Goal: Navigation & Orientation: Find specific page/section

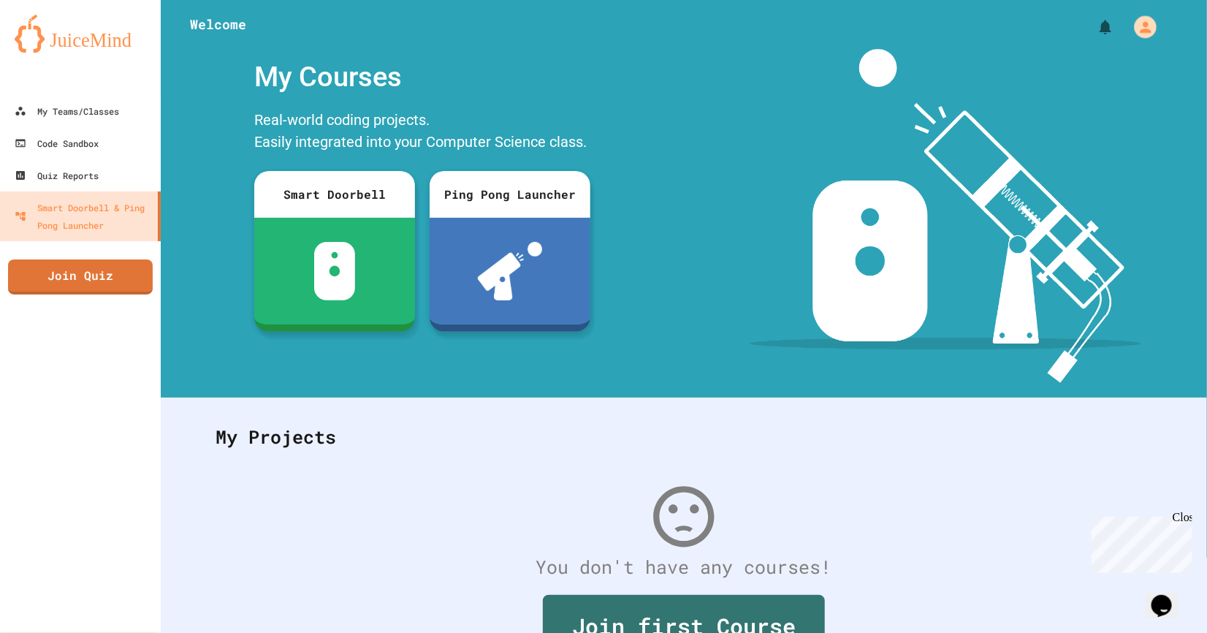
click at [1145, 35] on icon "My Account" at bounding box center [1145, 27] width 17 height 17
click at [102, 632] on div at bounding box center [603, 633] width 1207 height 0
click at [88, 115] on div "My Teams/Classes" at bounding box center [67, 111] width 104 height 18
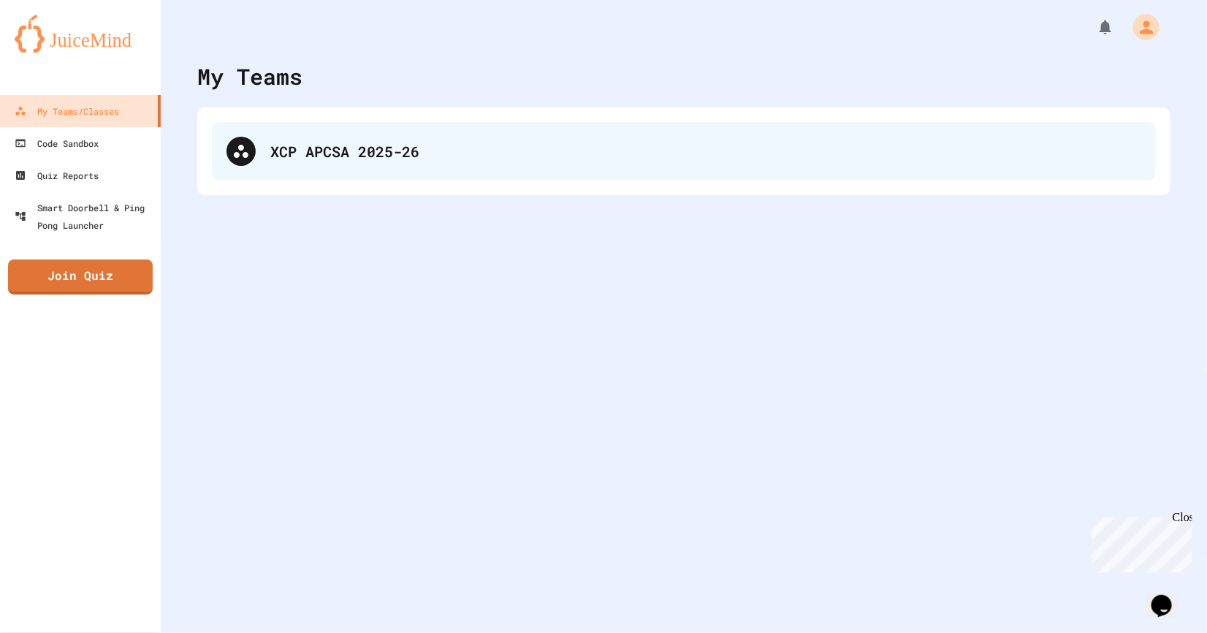
click at [362, 174] on div "XCP APCSA 2025-26" at bounding box center [684, 151] width 944 height 58
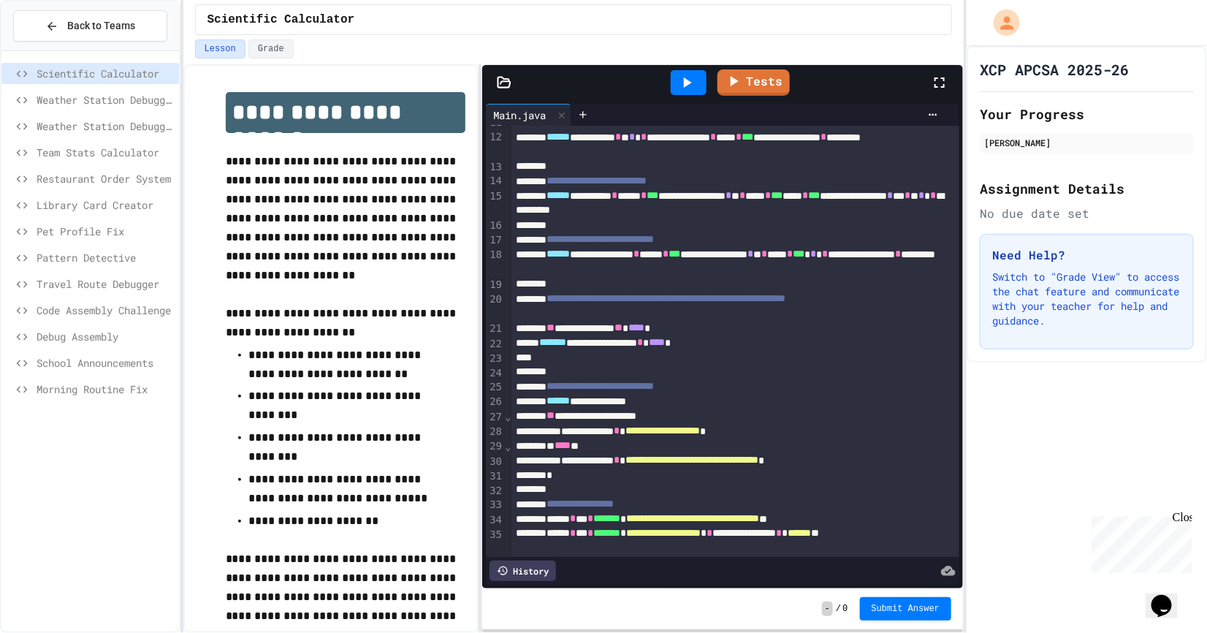
scroll to position [46, 0]
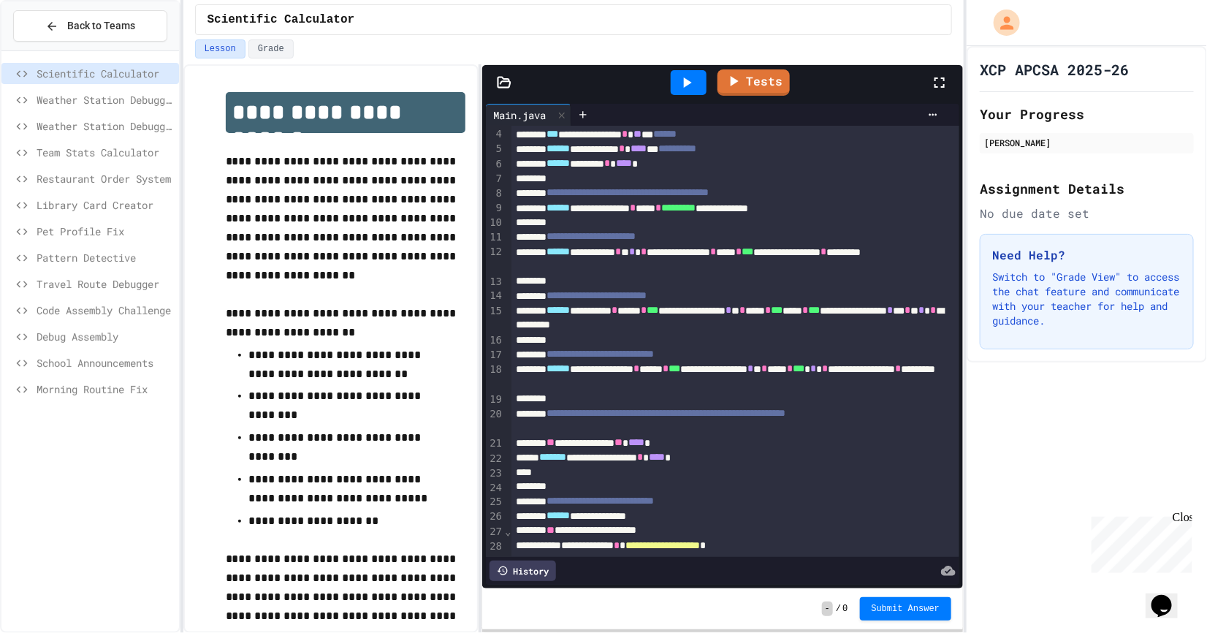
click at [771, 91] on link "Tests" at bounding box center [754, 82] width 72 height 26
